Goal: Obtain resource: Download file/media

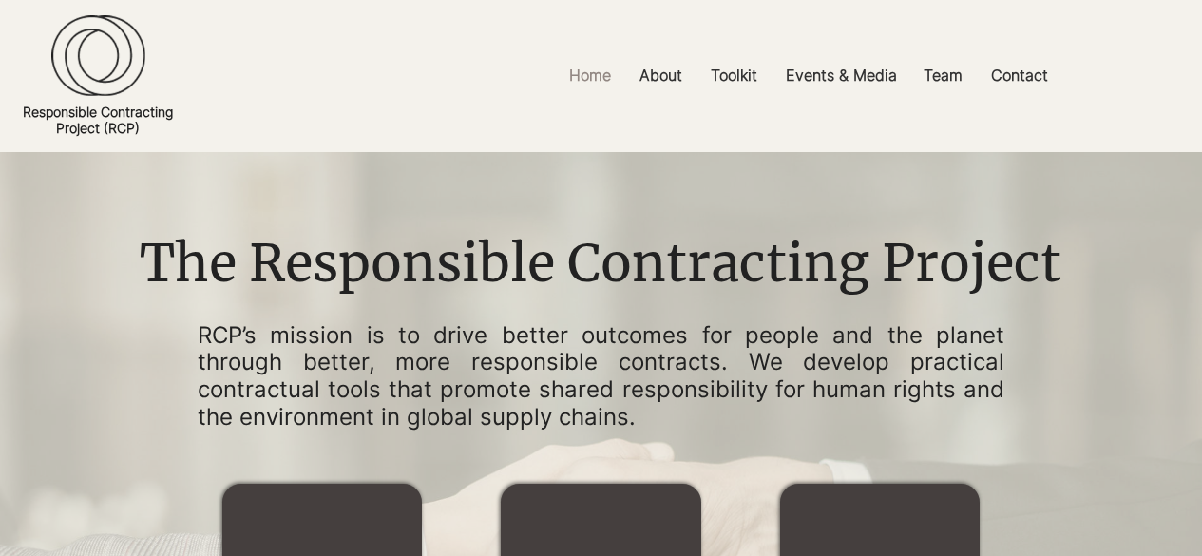
click at [159, 296] on h1 "The Responsible Contracting Project" at bounding box center [600, 264] width 950 height 72
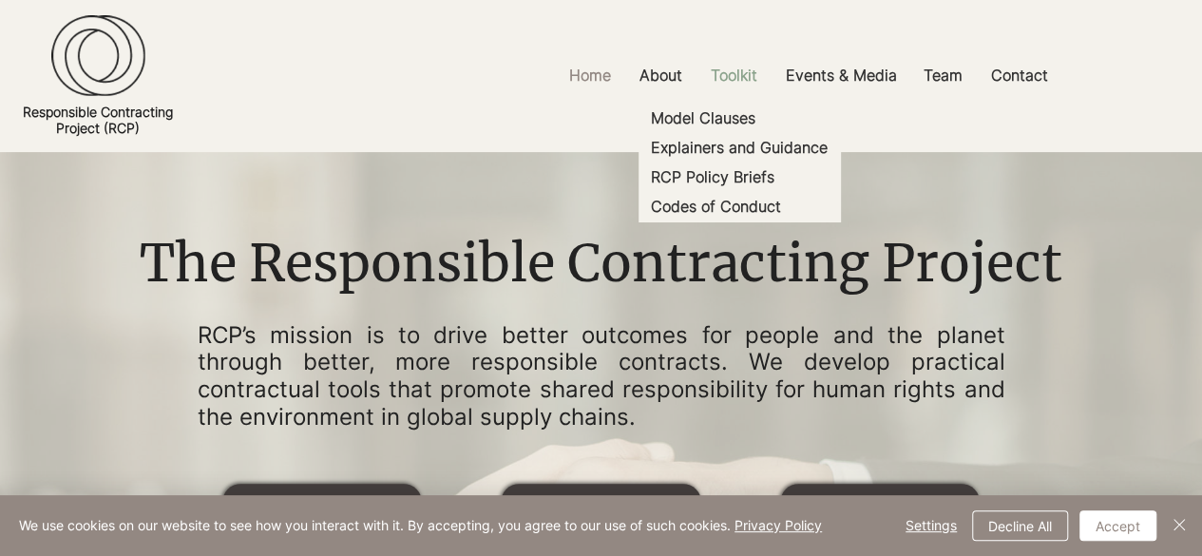
click at [724, 79] on p "Toolkit" at bounding box center [735, 75] width 66 height 43
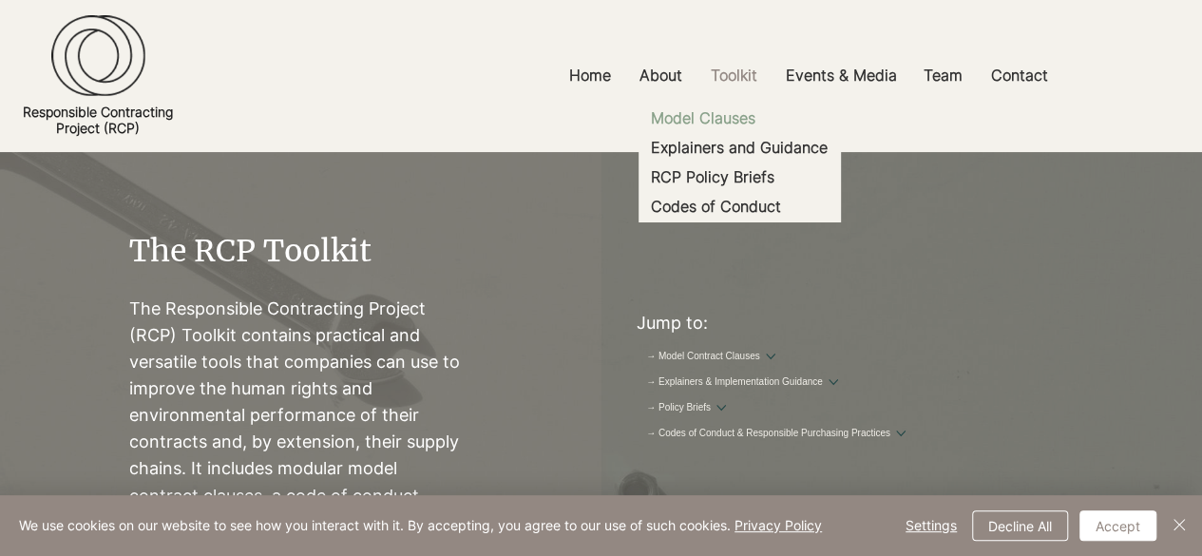
click at [720, 111] on p "Model Clauses" at bounding box center [704, 118] width 120 height 29
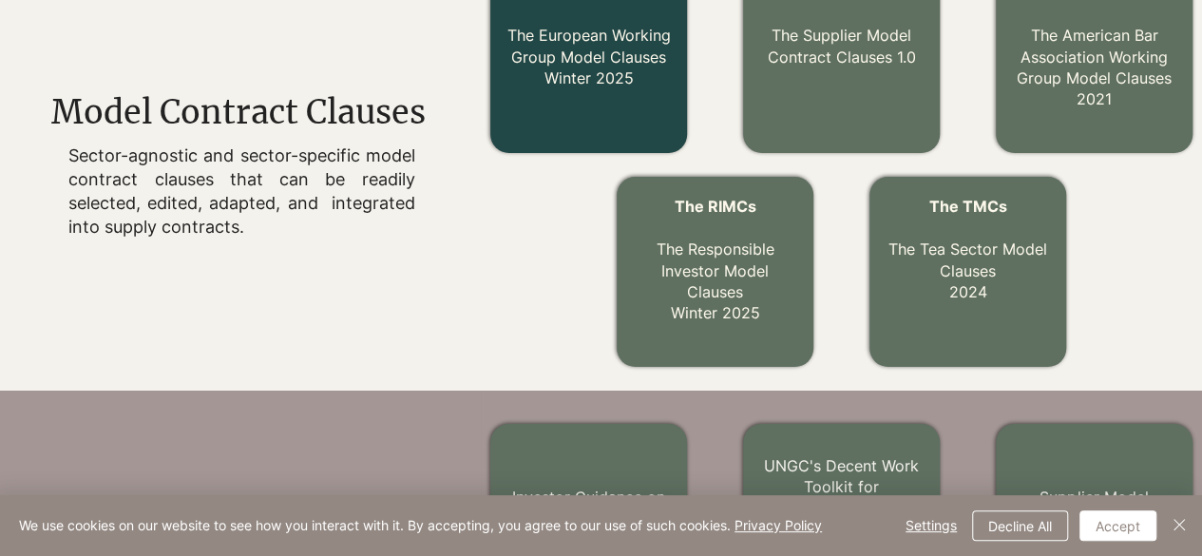
scroll to position [778, 0]
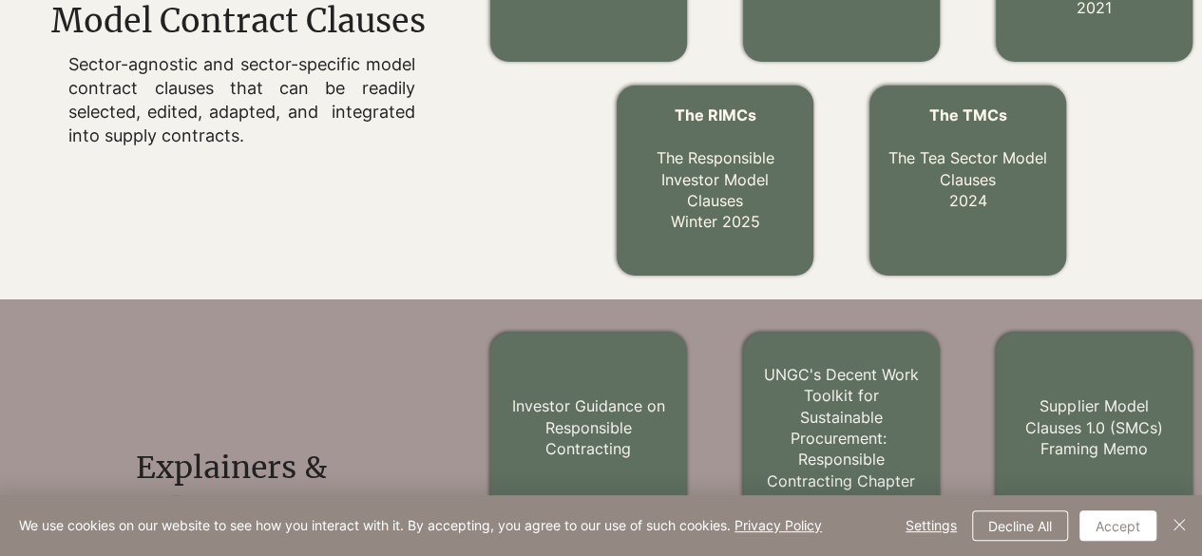
click at [494, 216] on div "The MCCs 2.0 The American Bar Association Working Group Model Clauses 2021 The …" at bounding box center [841, 74] width 721 height 452
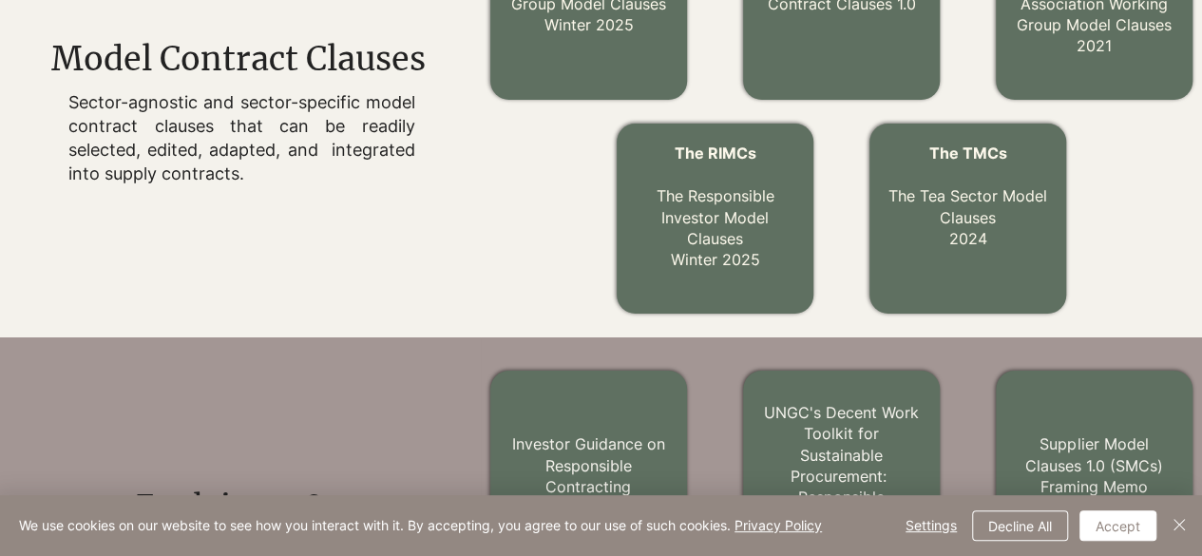
click at [529, 271] on div "The MCCs 2.0 The American Bar Association Working Group Model Clauses 2021 The …" at bounding box center [841, 112] width 721 height 452
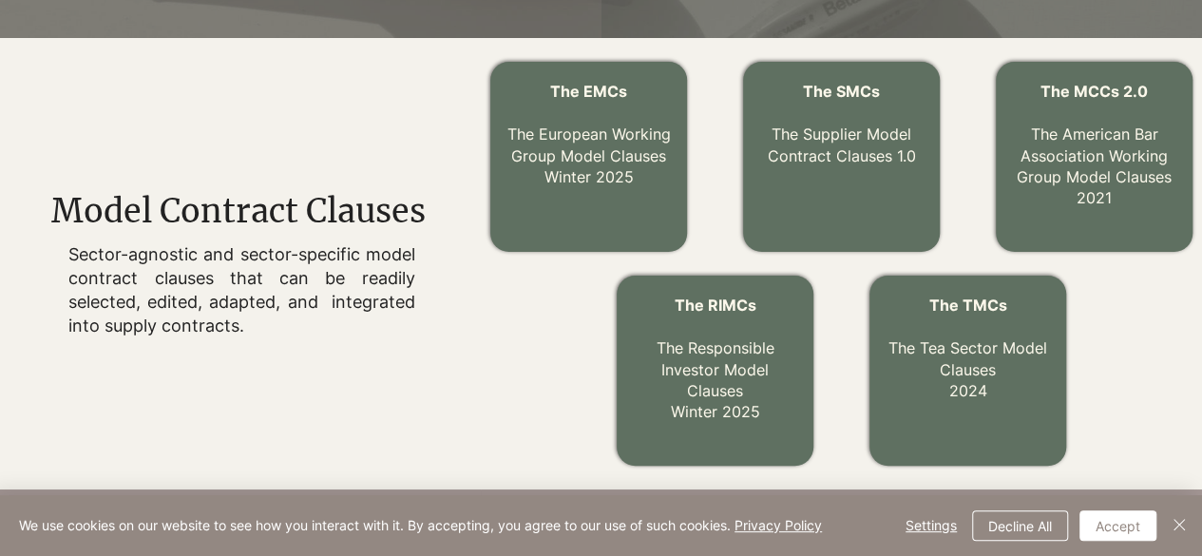
scroll to position [549, 0]
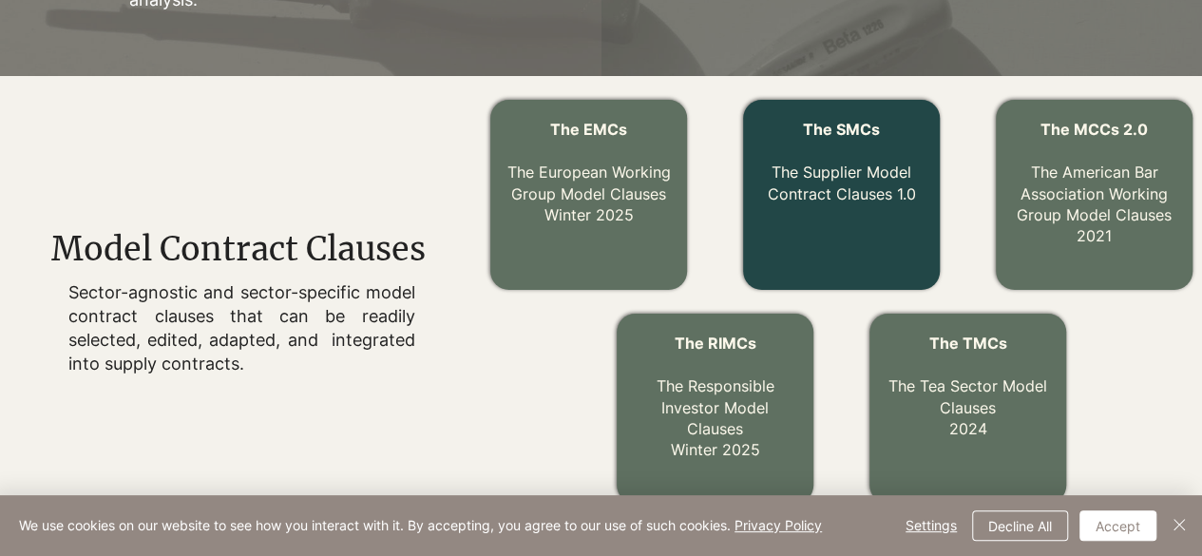
click at [852, 159] on p "The Supplier Model Contract Clauses 1.0" at bounding box center [841, 173] width 165 height 64
click at [867, 220] on div at bounding box center [841, 195] width 197 height 190
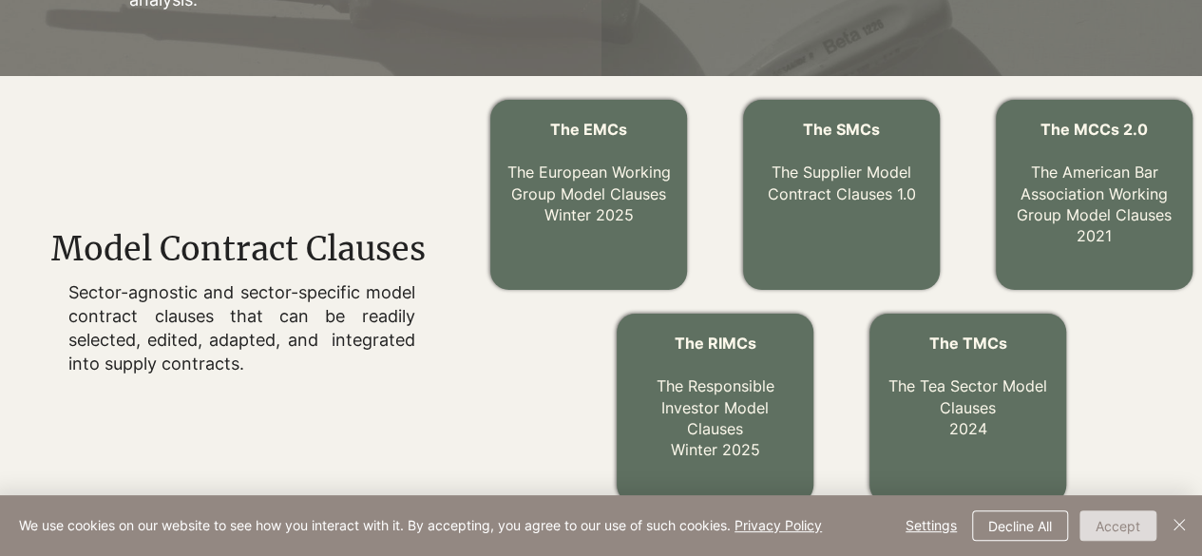
click at [1120, 537] on button "Accept" at bounding box center [1118, 525] width 77 height 30
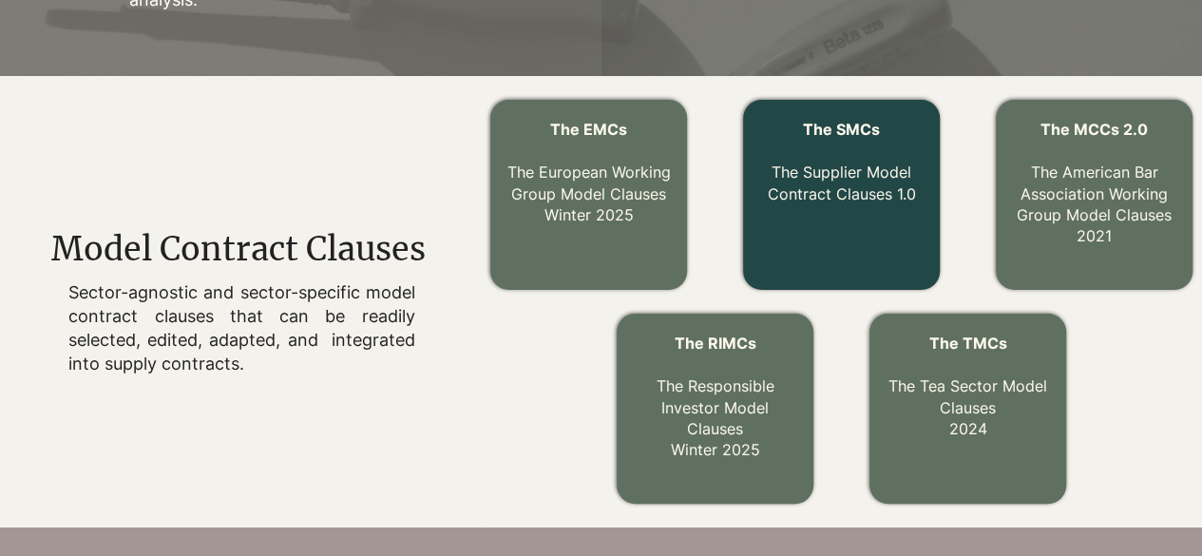
click at [893, 261] on div at bounding box center [841, 195] width 197 height 190
click at [842, 142] on p "The Supplier Model Contract Clauses 1.0" at bounding box center [841, 173] width 165 height 64
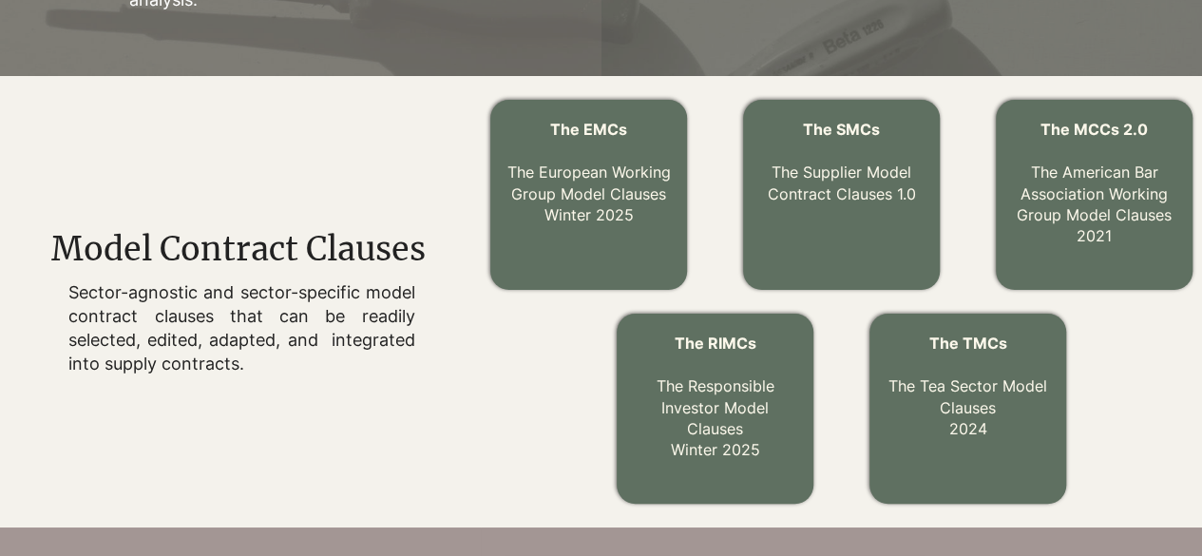
click at [409, 208] on div at bounding box center [240, 302] width 481 height 452
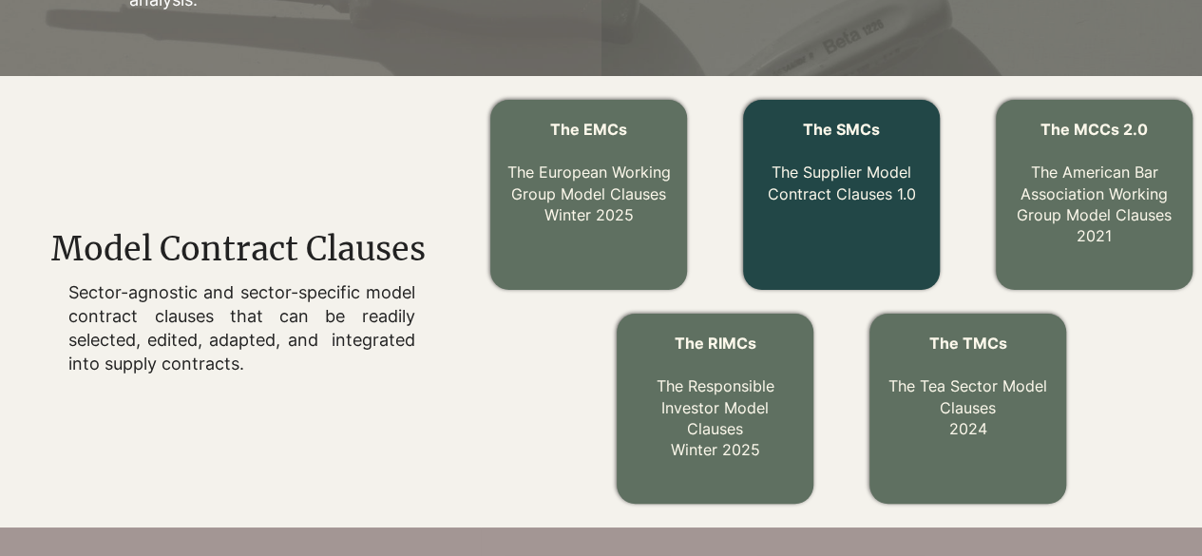
click at [825, 163] on p "The Supplier Model Contract Clauses 1.0" at bounding box center [841, 173] width 165 height 64
drag, startPoint x: 825, startPoint y: 163, endPoint x: 795, endPoint y: 188, distance: 39.8
click at [795, 188] on link "The Supplier Model Contract Clauses 1.0" at bounding box center [841, 183] width 148 height 40
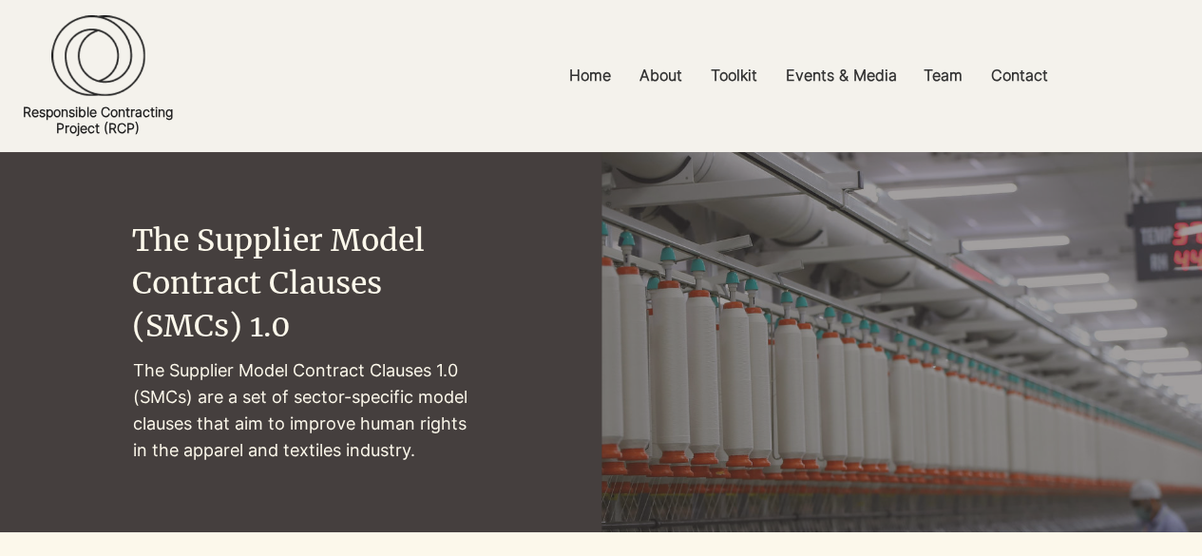
click at [494, 263] on div "main content" at bounding box center [301, 342] width 602 height 380
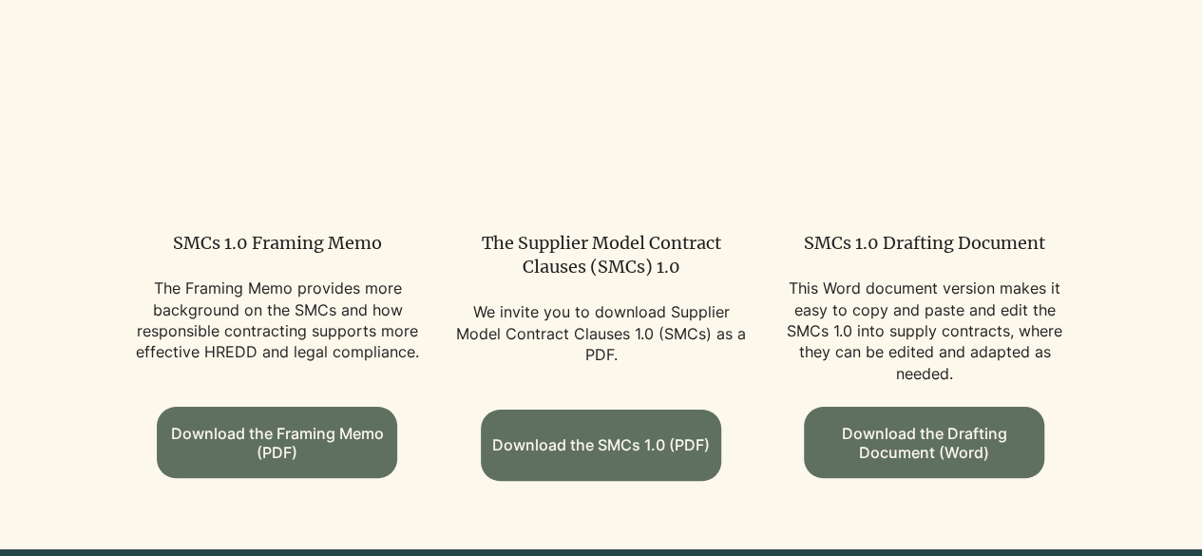
scroll to position [1240, 0]
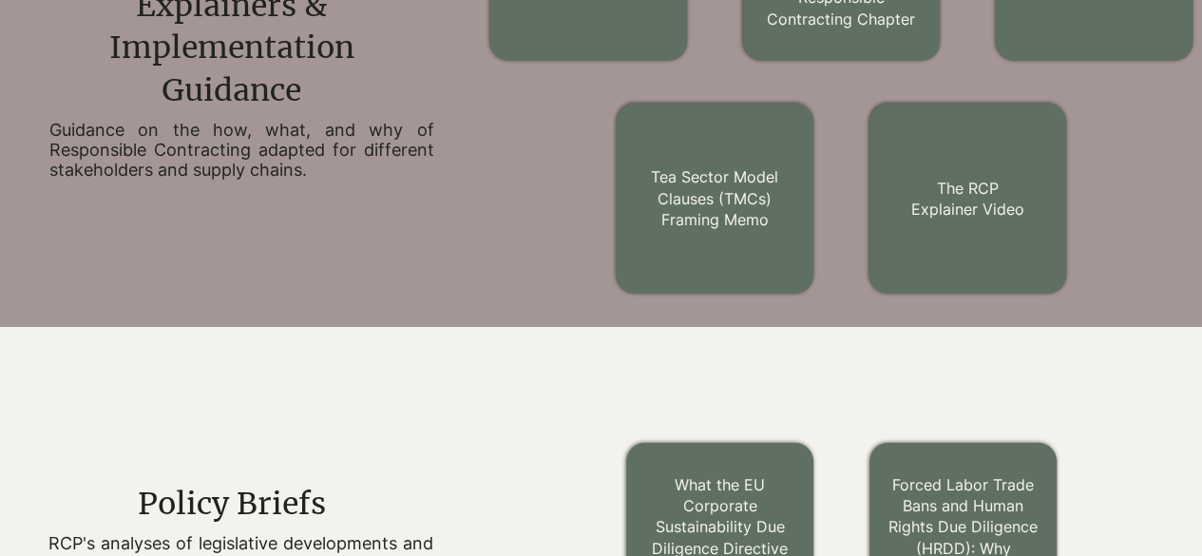
scroll to position [549, 0]
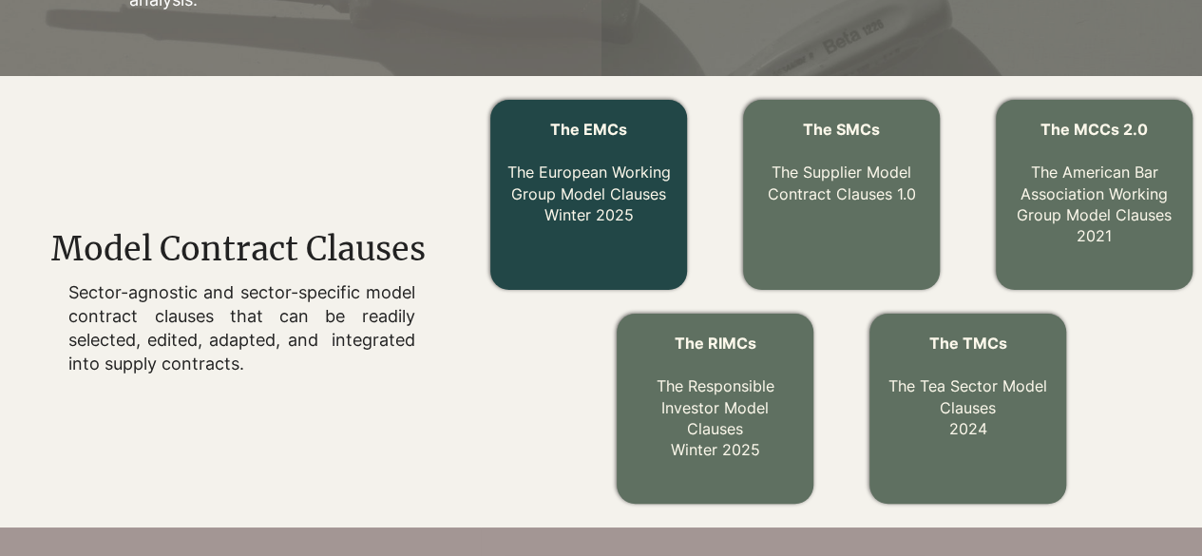
click at [565, 209] on link "The EMCs The European Working Group Model Clauses Winter 2025" at bounding box center [589, 172] width 163 height 105
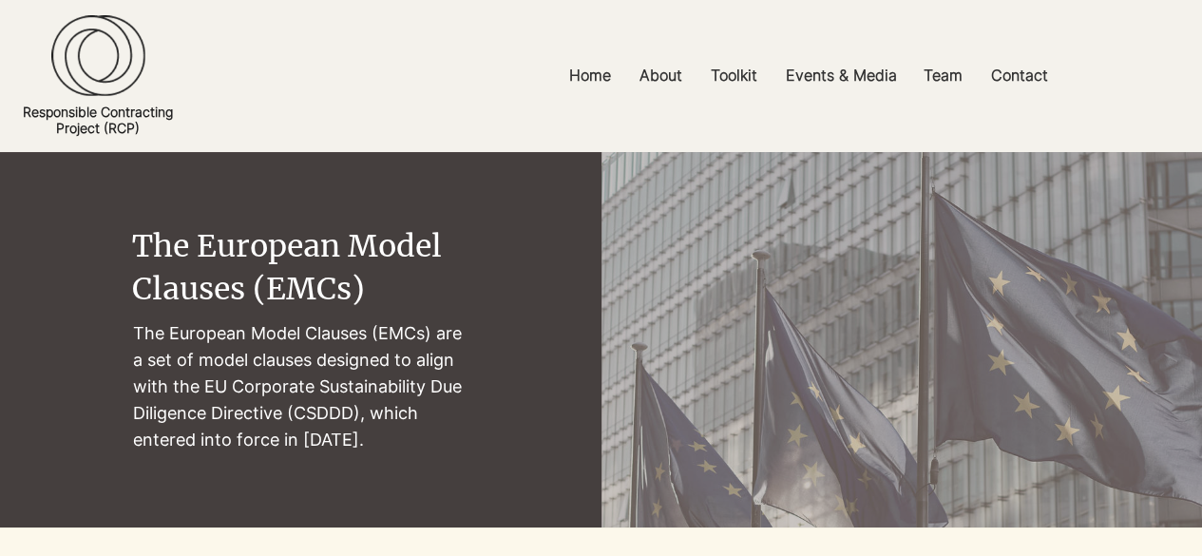
scroll to position [487, 0]
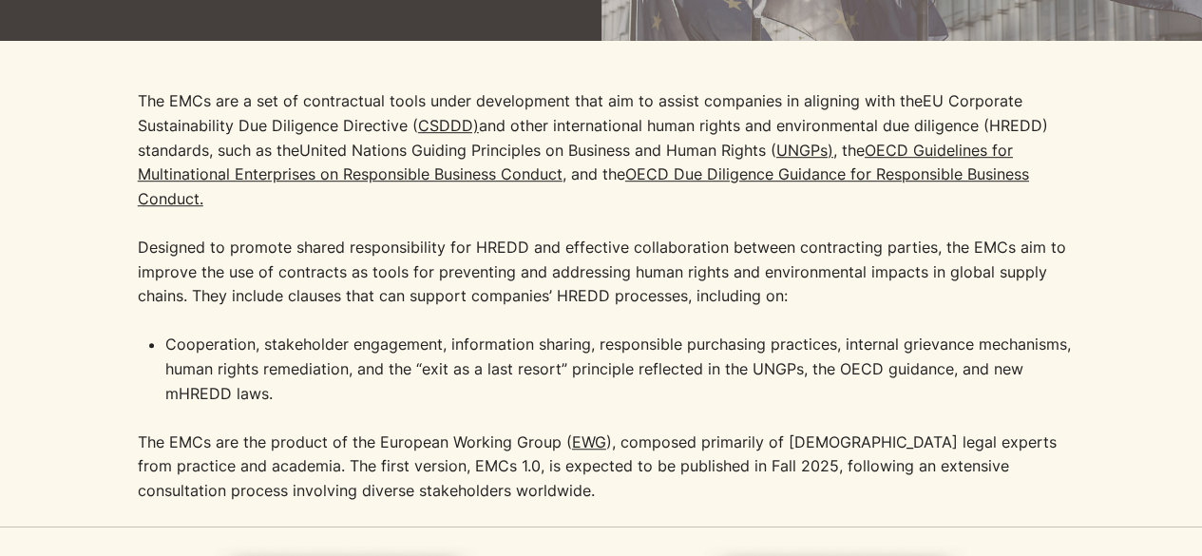
click at [430, 308] on p "The EMCs are a set of contractual tools under development that aim to assist co…" at bounding box center [613, 210] width 951 height 243
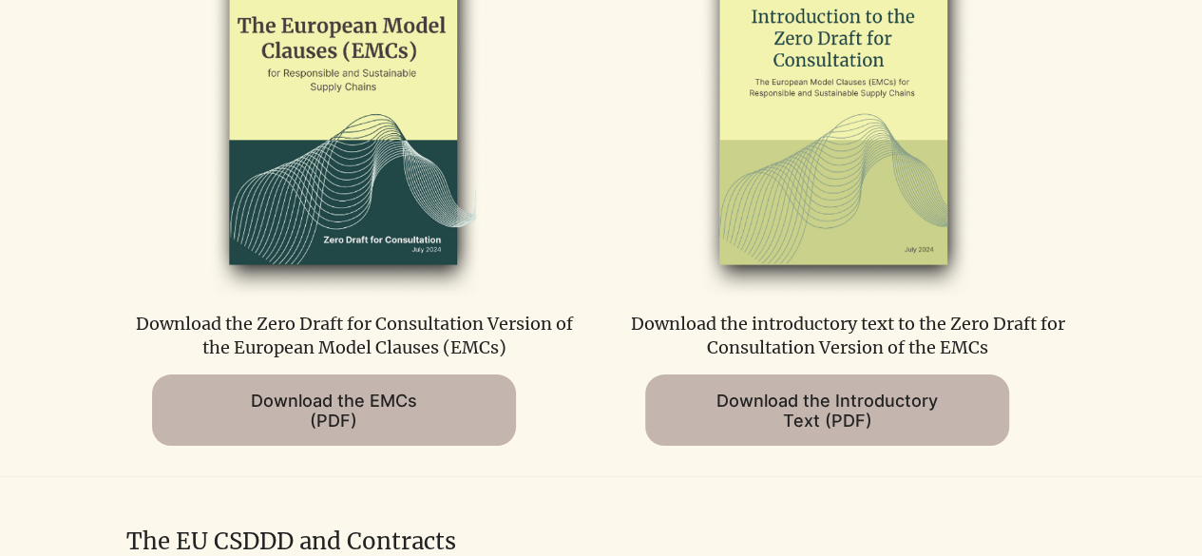
scroll to position [601, 0]
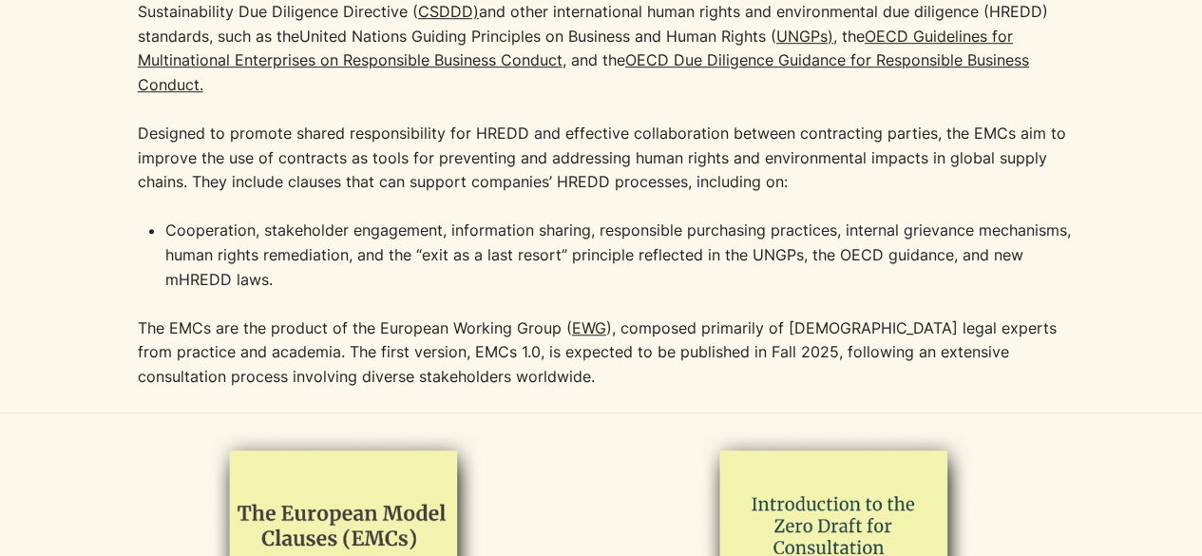
click at [479, 206] on p "The EMCs are a set of contractual tools under development that aim to assist co…" at bounding box center [613, 96] width 951 height 243
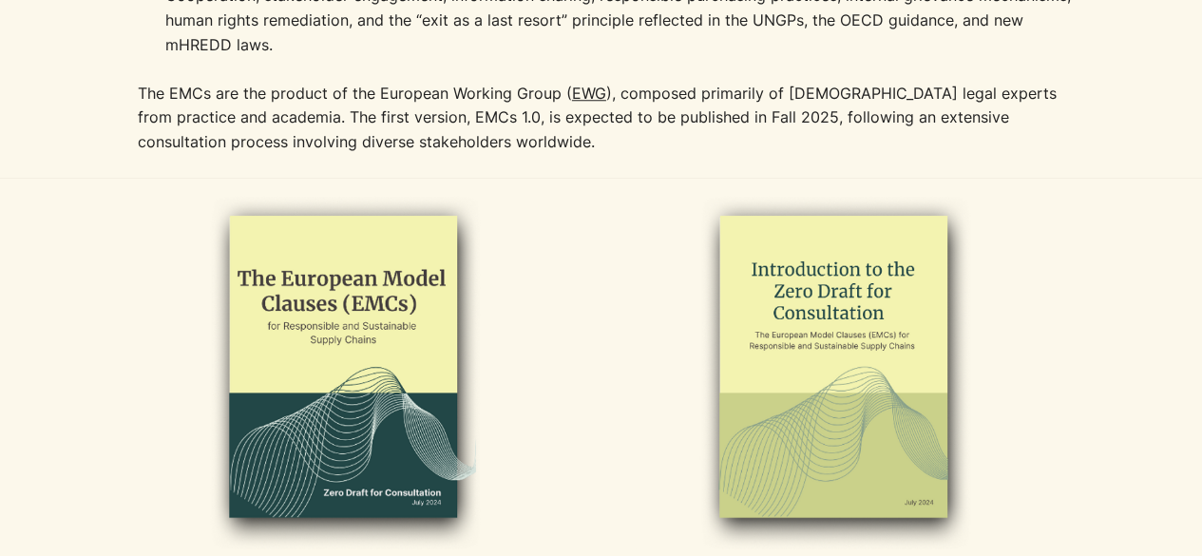
scroll to position [1019, 0]
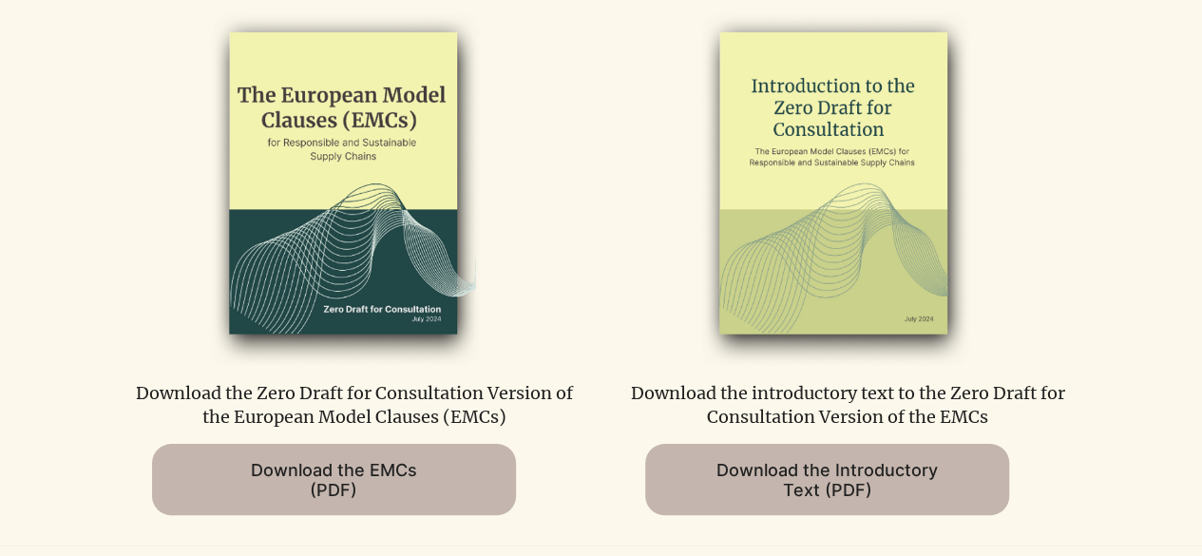
click at [329, 138] on img at bounding box center [341, 185] width 396 height 361
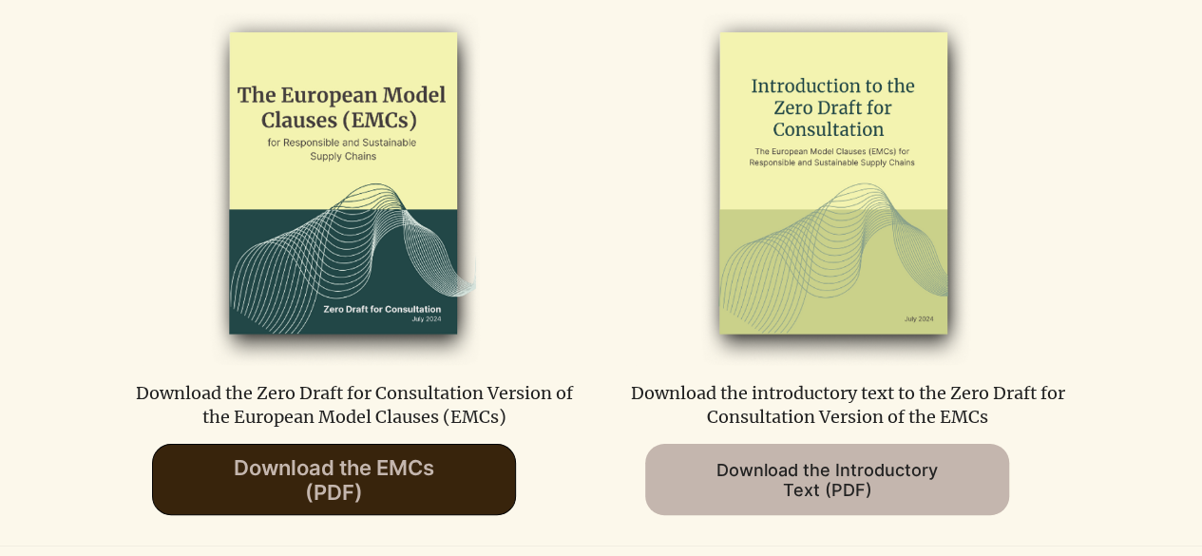
click at [334, 472] on span "Download the EMCs (PDF)" at bounding box center [334, 479] width 201 height 49
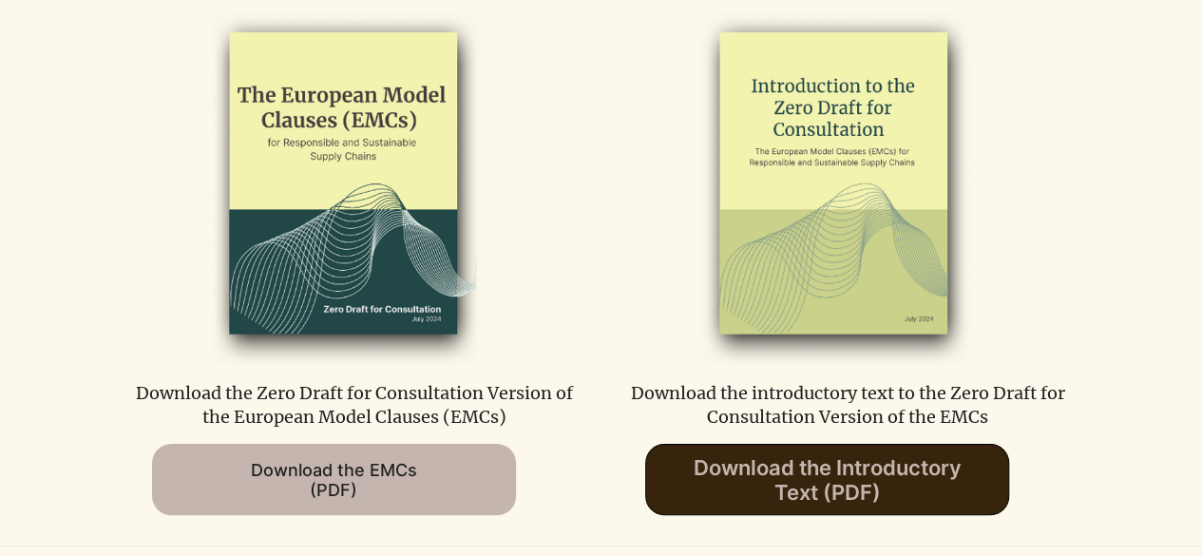
click at [787, 484] on span "Download the Introductory Text (PDF)" at bounding box center [827, 479] width 268 height 49
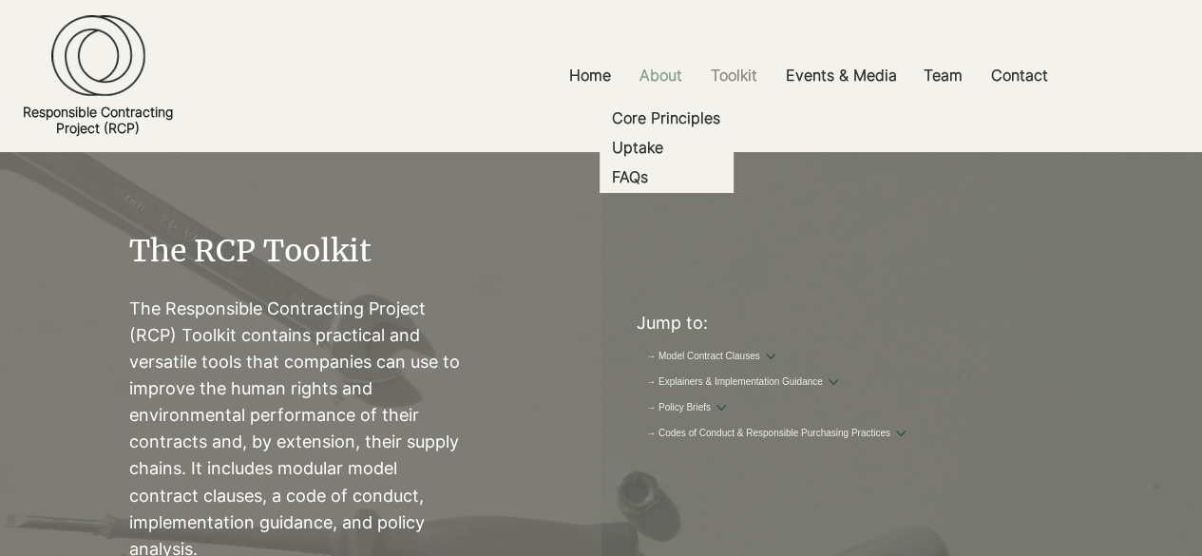
click at [651, 74] on p "About" at bounding box center [661, 75] width 62 height 43
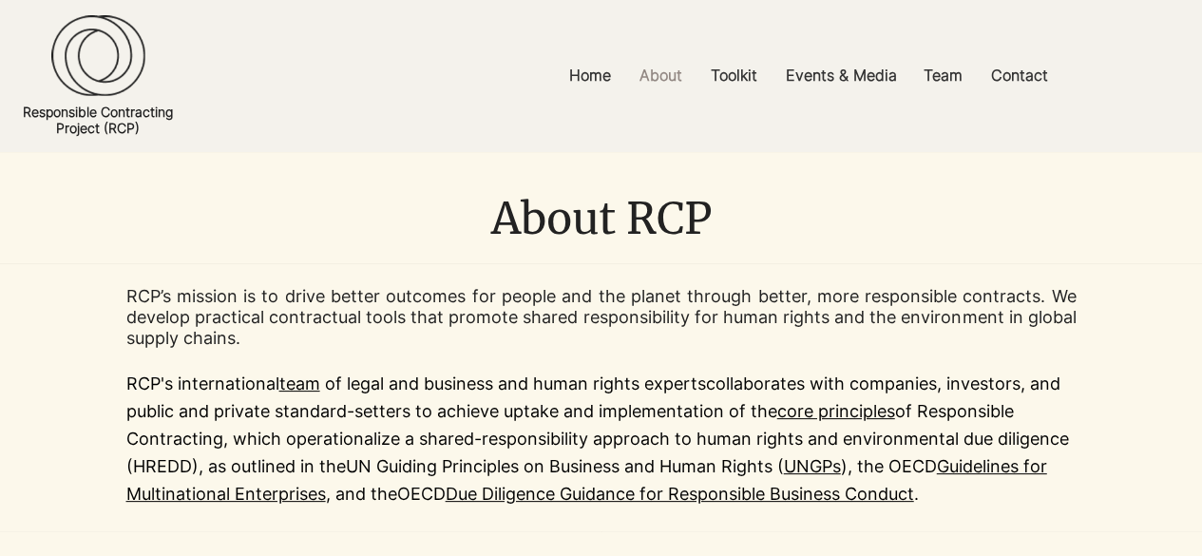
click at [400, 295] on p "RCP’s mission is to drive better outcomes for people and the planet through bet…" at bounding box center [601, 317] width 951 height 62
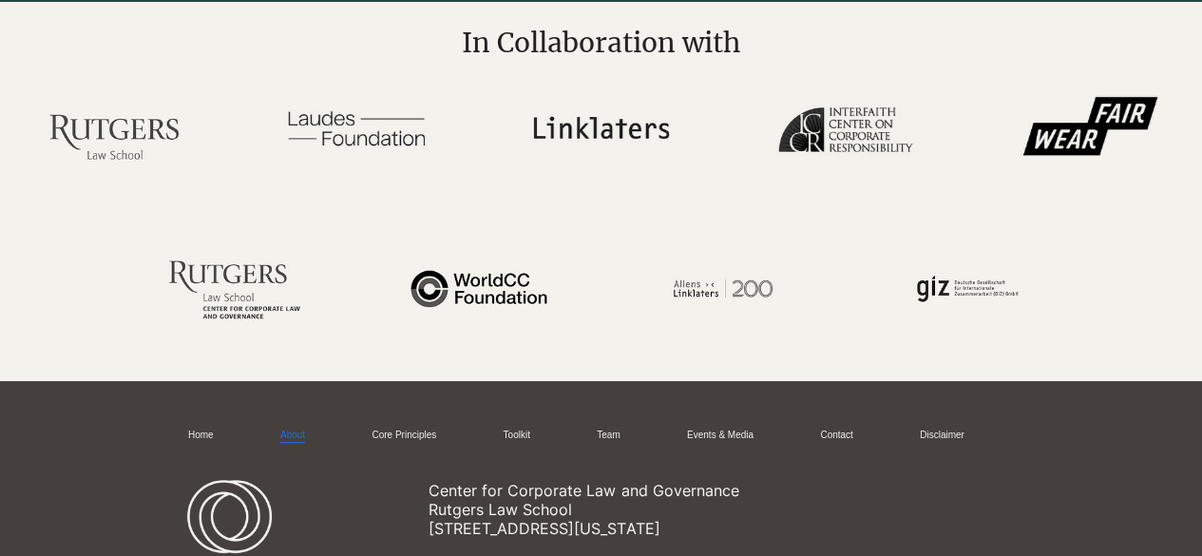
scroll to position [3630, 0]
